Goal: Find specific page/section: Find specific page/section

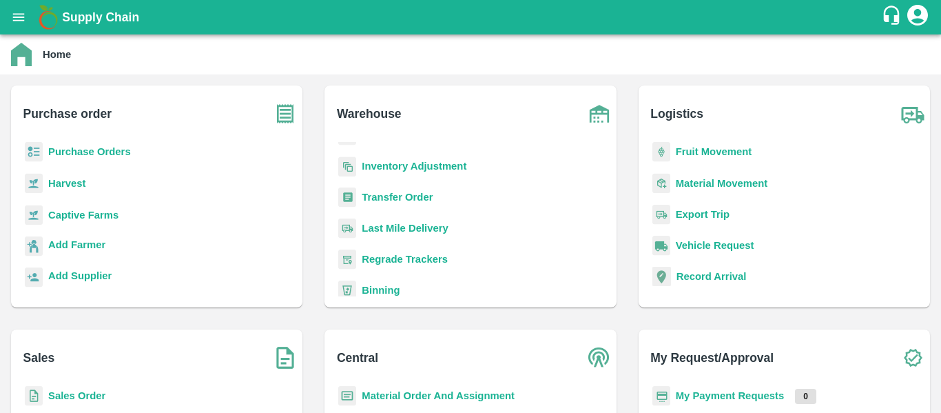
scroll to position [99, 0]
click at [83, 397] on b "Sales Order" at bounding box center [76, 395] width 57 height 11
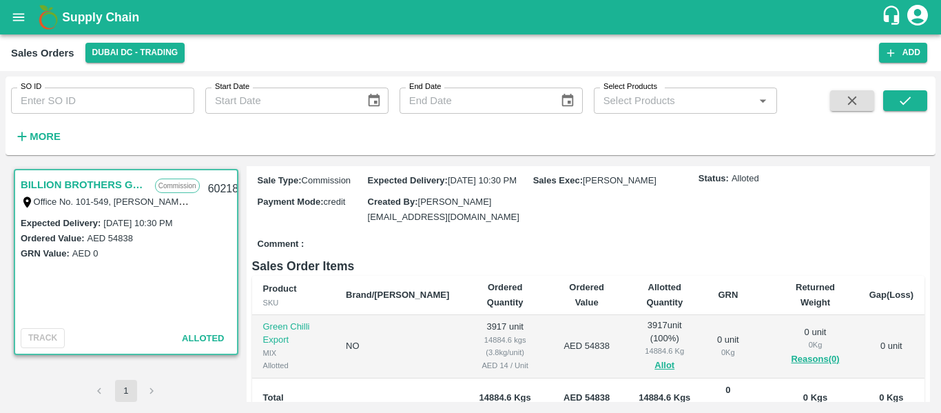
scroll to position [181, 0]
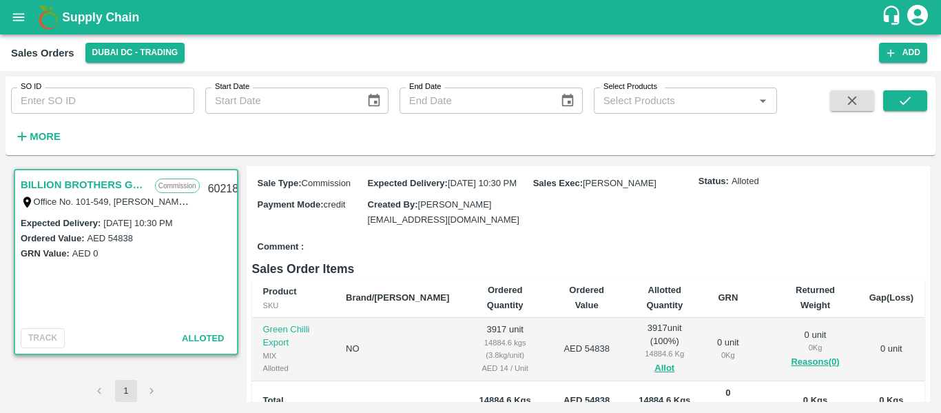
click at [617, 235] on div "Comment :" at bounding box center [588, 247] width 673 height 24
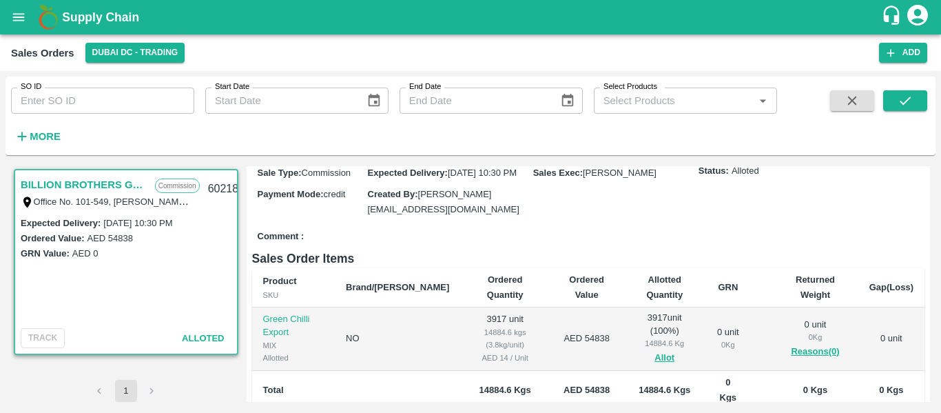
scroll to position [0, 0]
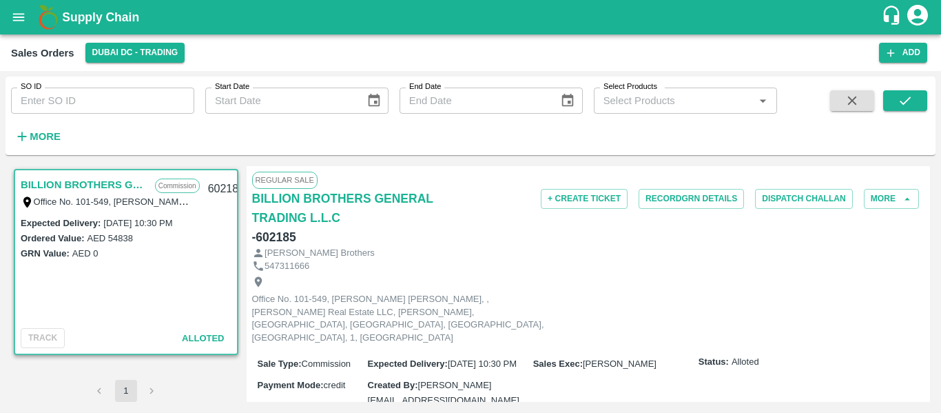
click at [430, 227] on div "BILLION BROTHERS GENERAL TRADING L.L.C - 602185" at bounding box center [364, 218] width 224 height 58
click at [111, 16] on b "Supply Chain" at bounding box center [100, 17] width 77 height 14
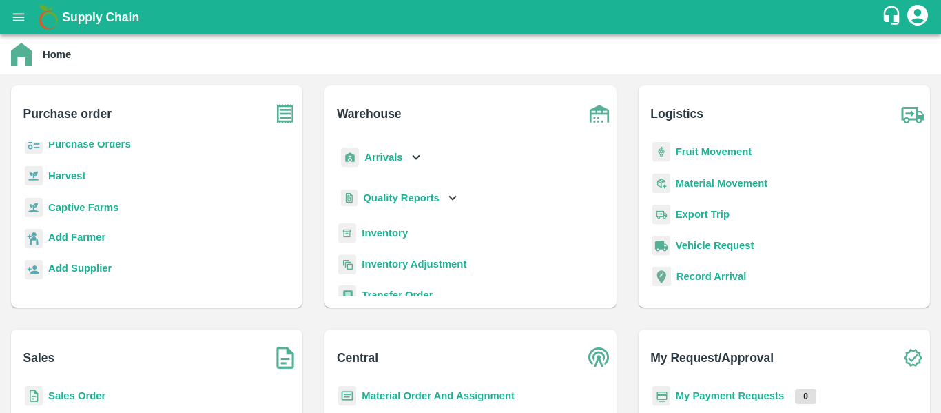
scroll to position [39, 0]
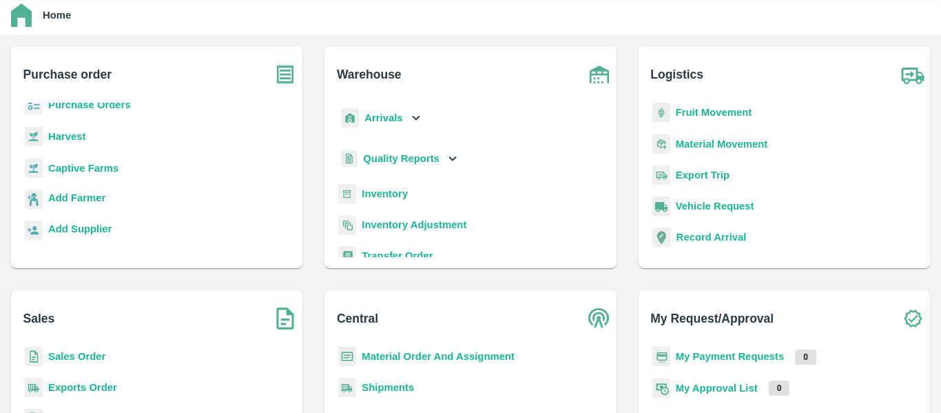
click at [378, 195] on b "Inventory" at bounding box center [385, 193] width 46 height 11
